Goal: Task Accomplishment & Management: Manage account settings

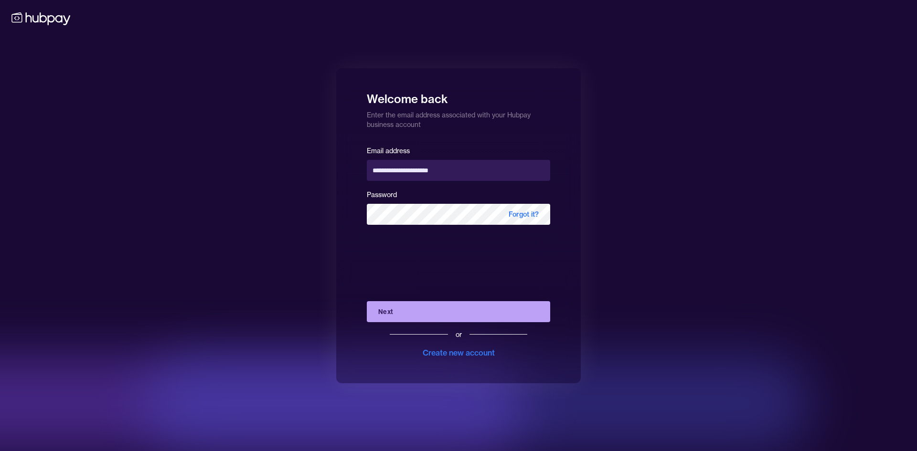
click at [447, 319] on button "Next" at bounding box center [458, 311] width 183 height 21
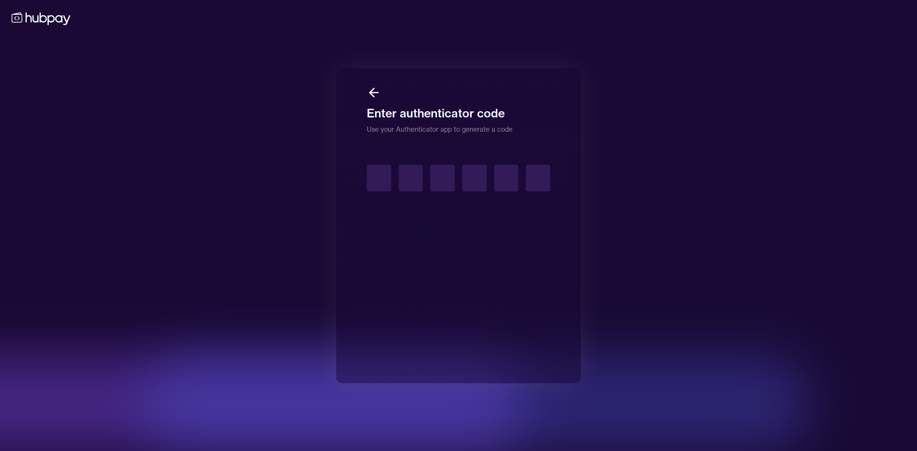
type input "*"
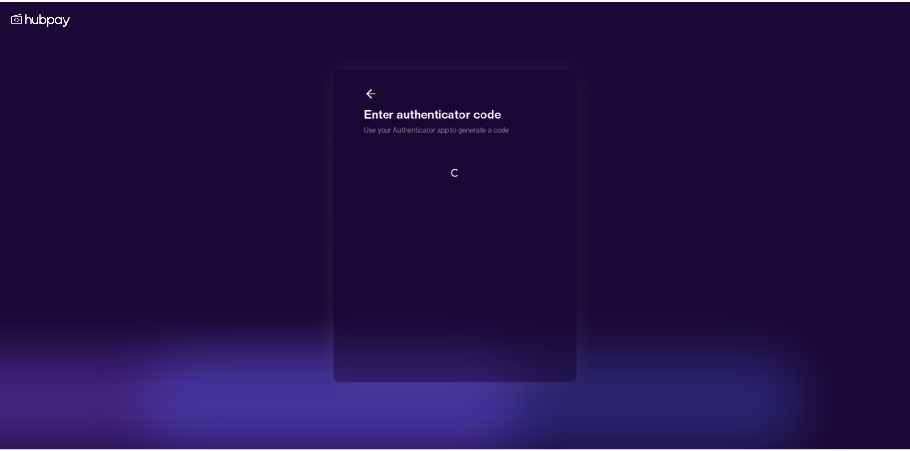
scroll to position [1, 0]
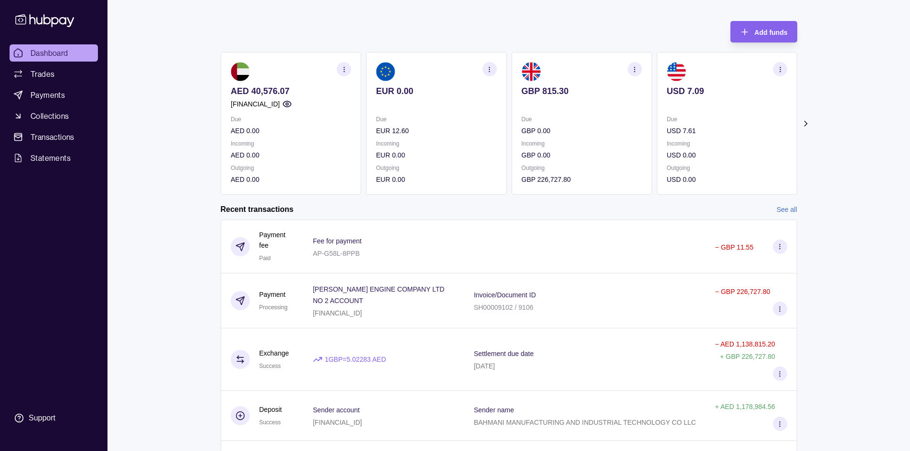
scroll to position [96, 0]
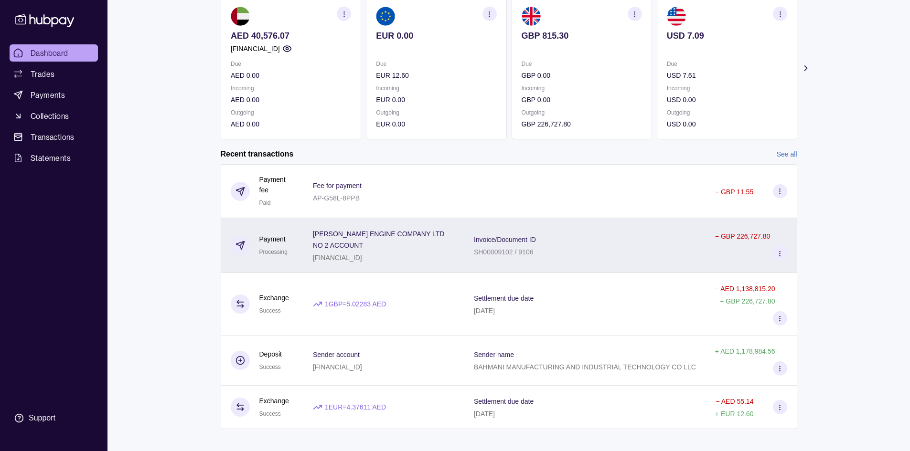
click at [636, 251] on div "Invoice/Document ID SH00009102 / 9106" at bounding box center [585, 246] width 222 height 24
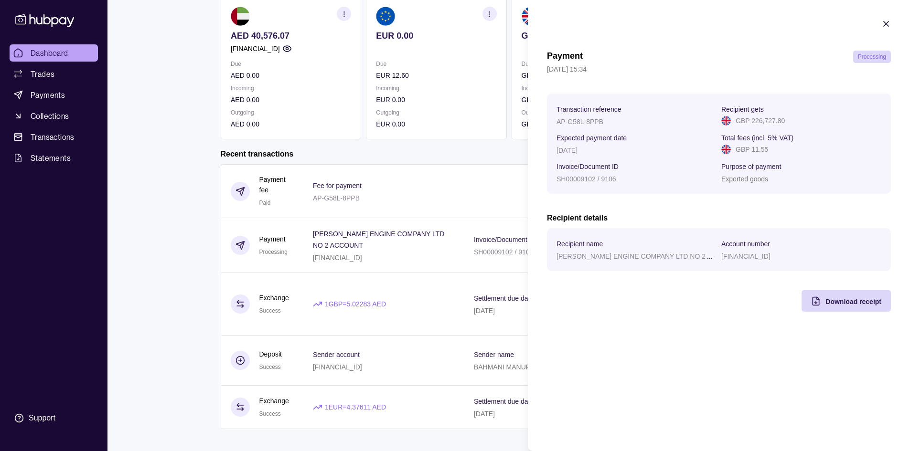
click at [471, 229] on html "Dashboard Trades Payments Collections Transactions Statements Support M Hello, …" at bounding box center [455, 181] width 910 height 555
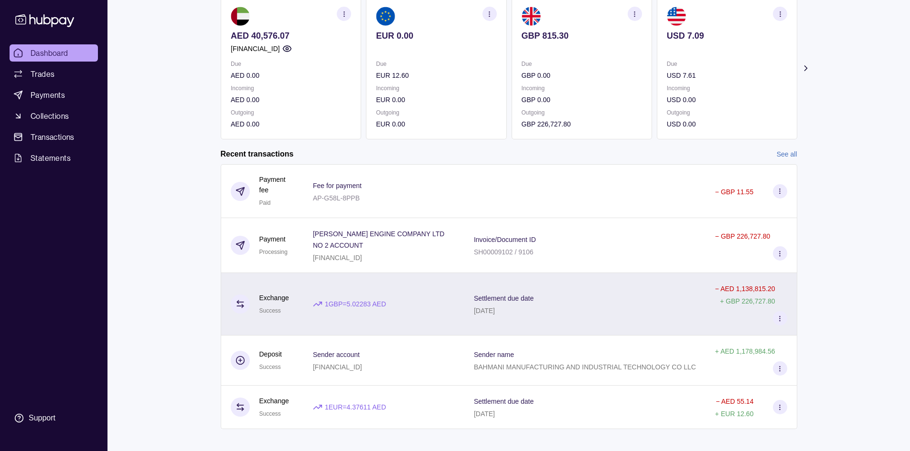
click at [563, 301] on div "Settlement due date [DATE]" at bounding box center [585, 304] width 222 height 24
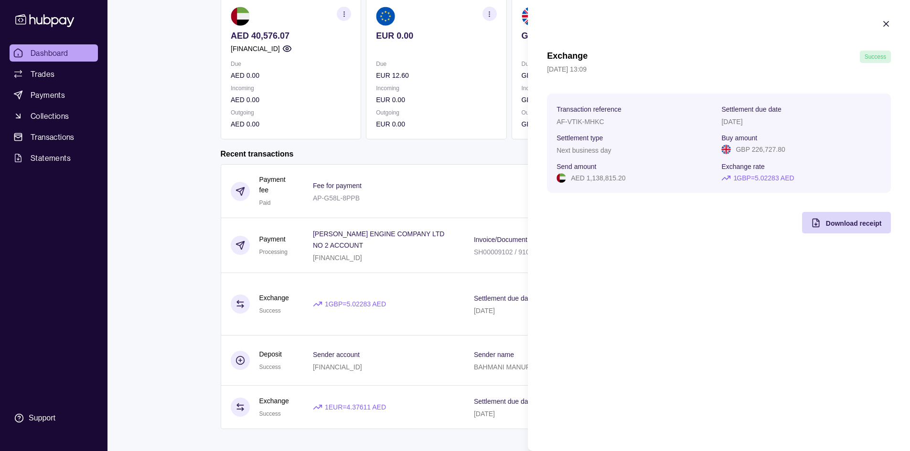
click at [493, 242] on html "Dashboard Trades Payments Collections Transactions Statements Support M Hello, …" at bounding box center [455, 181] width 910 height 555
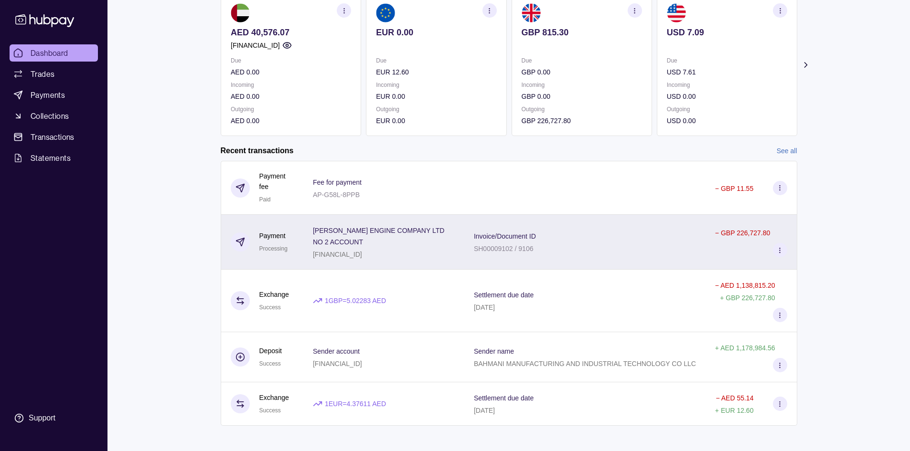
scroll to position [104, 0]
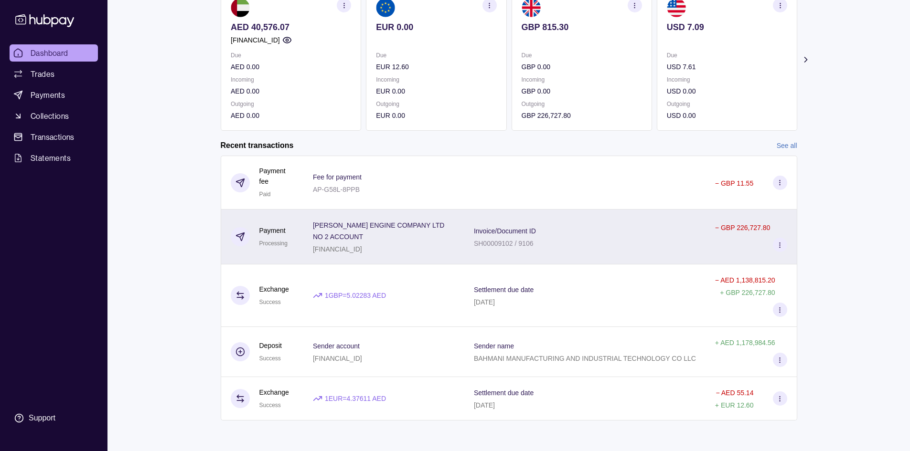
click at [588, 251] on div "Invoice/Document ID SH00009102 / 9106" at bounding box center [584, 237] width 241 height 55
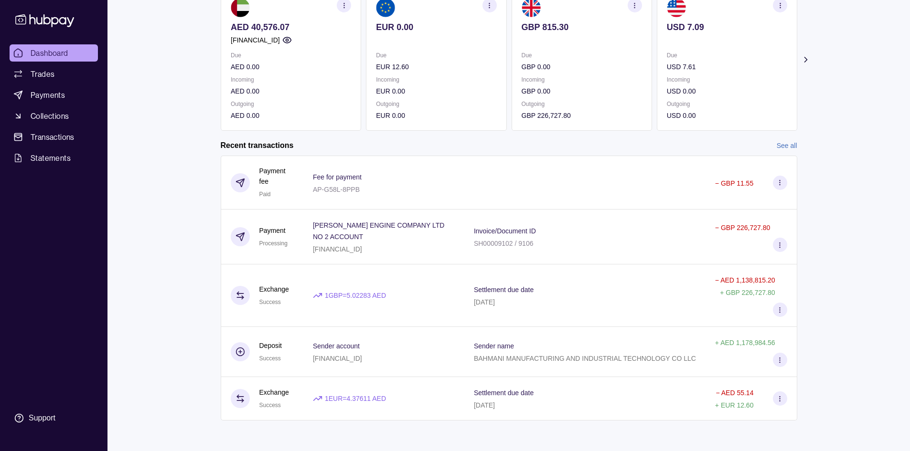
click at [449, 177] on html "Dashboard Trades Payments Collections Transactions Statements Support M Hello, …" at bounding box center [455, 173] width 910 height 555
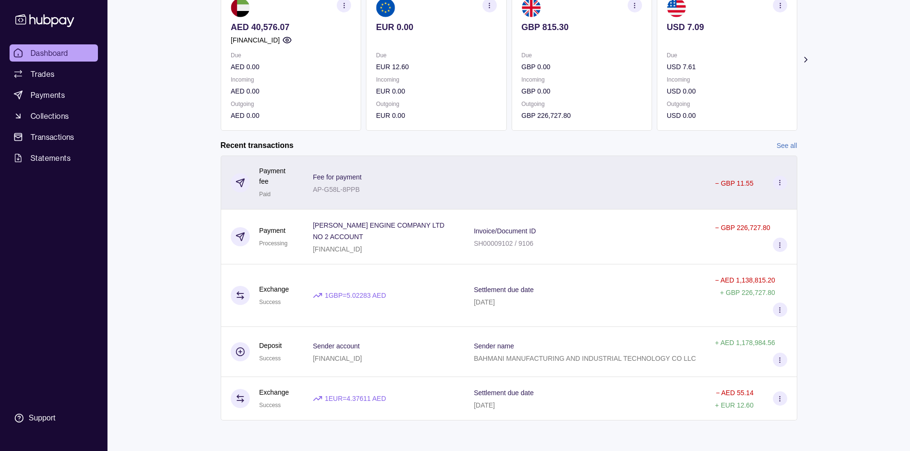
scroll to position [0, 0]
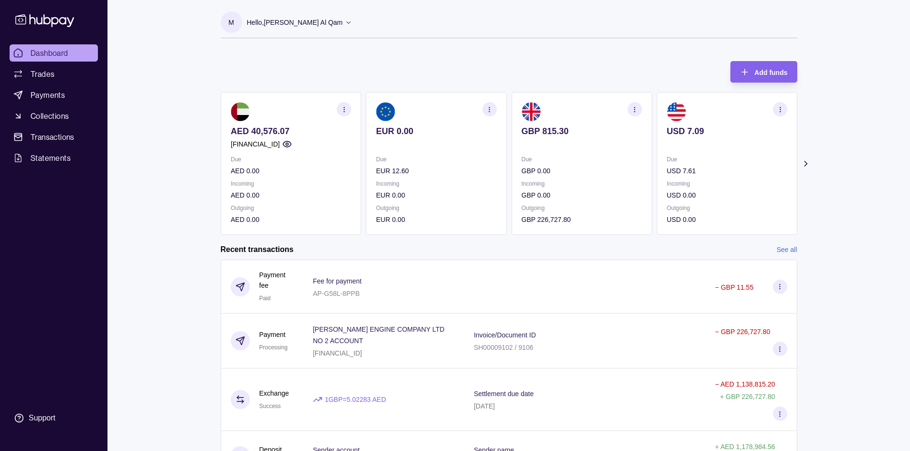
click at [806, 157] on section "Add funds AED 40,576.07 [FINANCIAL_ID] Due AED 0.00 Incoming AED 0.00 Outgoing …" at bounding box center [509, 298] width 615 height 492
click at [810, 158] on section "Add funds AED 40,576.07 [FINANCIAL_ID] Due AED 0.00 Incoming AED 0.00 Outgoing …" at bounding box center [509, 298] width 615 height 492
click at [245, 30] on div "M Hello, [PERSON_NAME] Al Qam" at bounding box center [287, 24] width 132 height 26
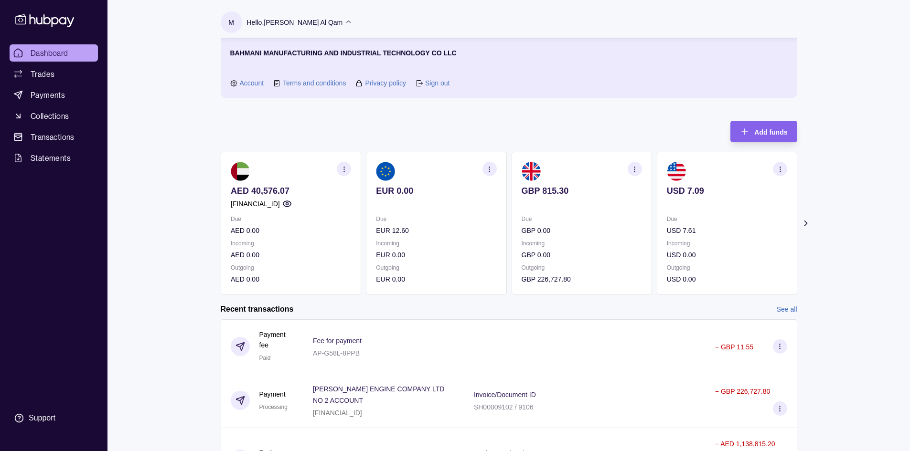
click at [439, 86] on link "Sign out" at bounding box center [437, 83] width 24 height 11
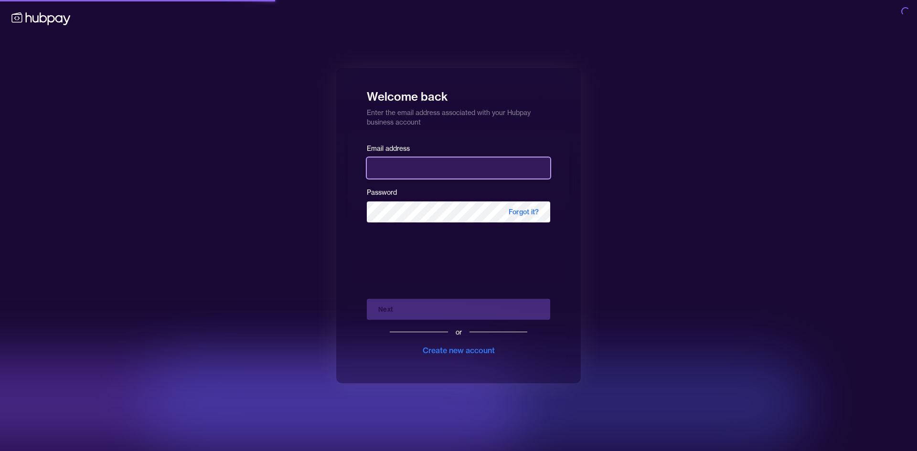
type input "**********"
